Goal: Task Accomplishment & Management: Use online tool/utility

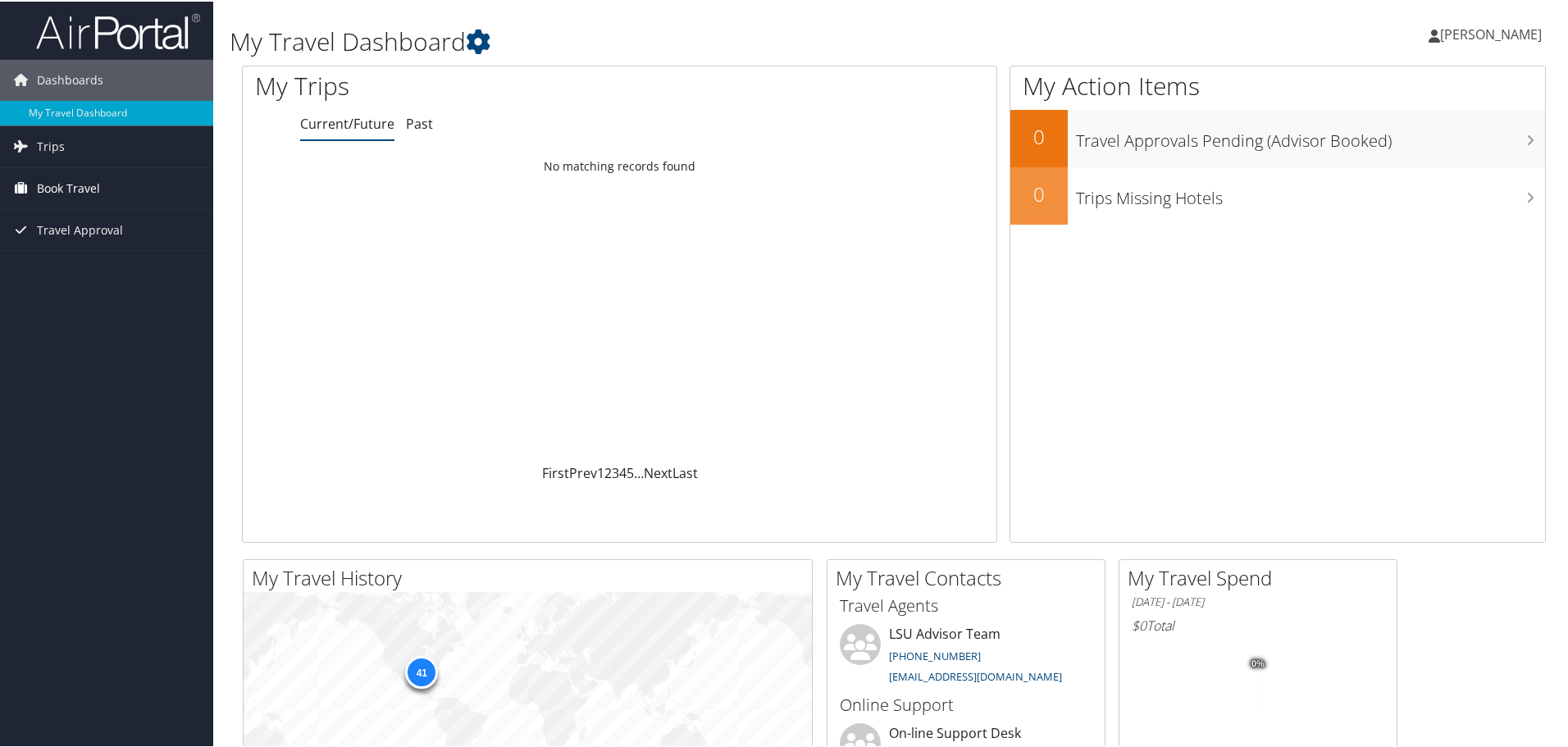
click at [64, 182] on span "Book Travel" at bounding box center [68, 186] width 63 height 41
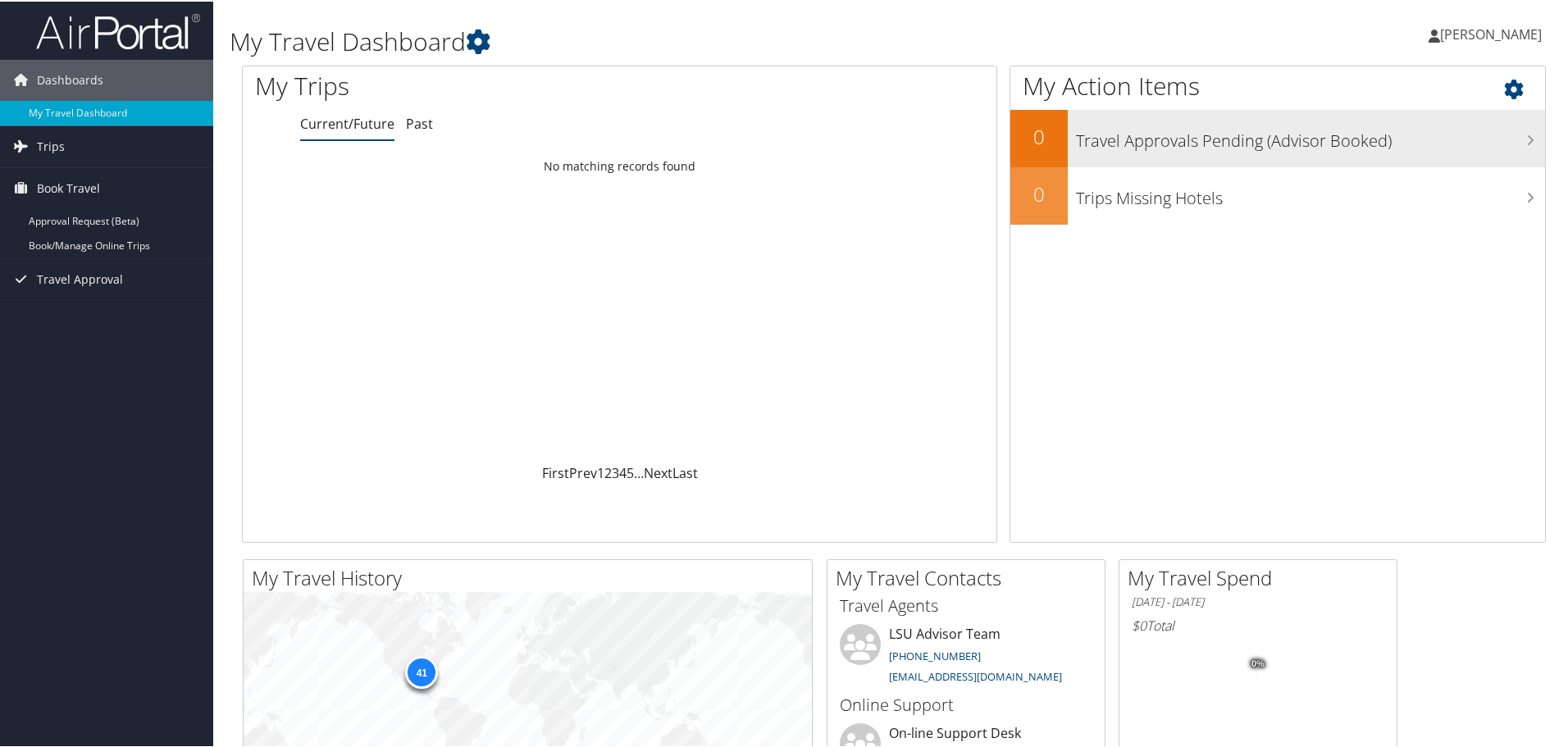
click at [1148, 138] on h3 "Travel Approvals Pending (Advisor Booked)" at bounding box center [1310, 135] width 469 height 31
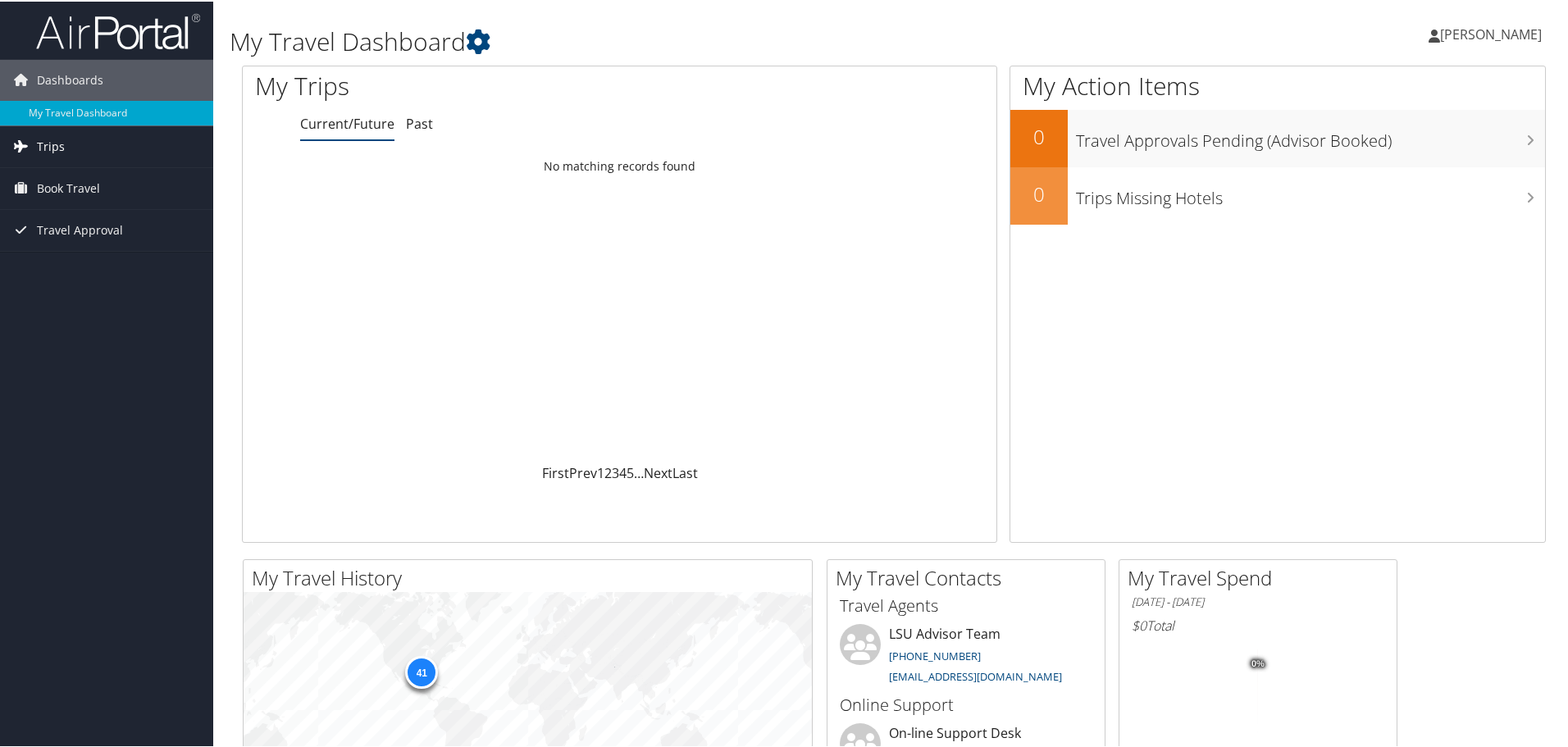
click at [76, 149] on link "Trips" at bounding box center [107, 144] width 213 height 41
click at [66, 176] on link "Current/Future Trips" at bounding box center [107, 177] width 213 height 24
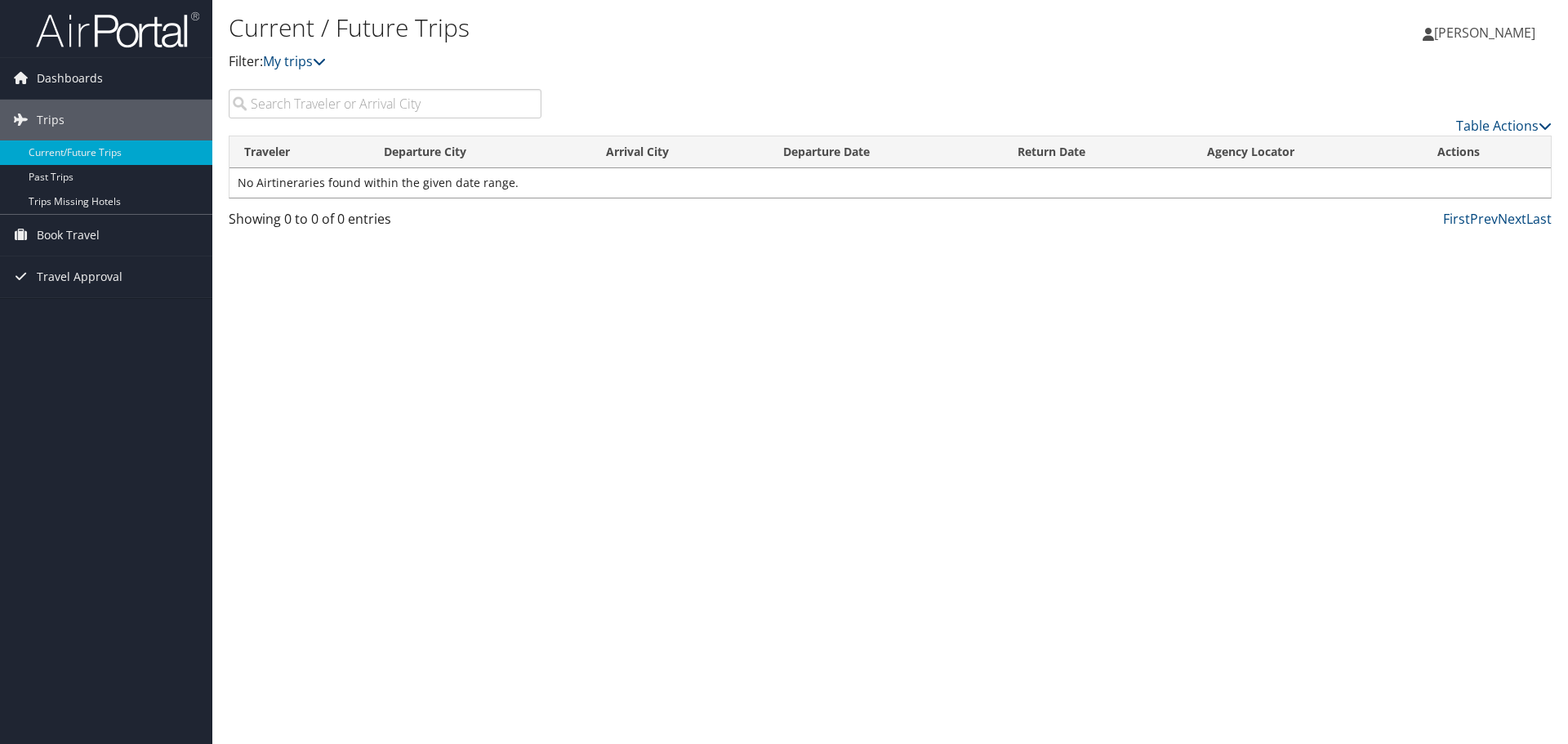
click at [314, 102] on input "search" at bounding box center [385, 103] width 313 height 29
click at [81, 233] on span "Book Travel" at bounding box center [68, 235] width 63 height 41
click at [89, 293] on link "Book/Manage Online Trips" at bounding box center [106, 292] width 212 height 24
